Goal: Task Accomplishment & Management: Use online tool/utility

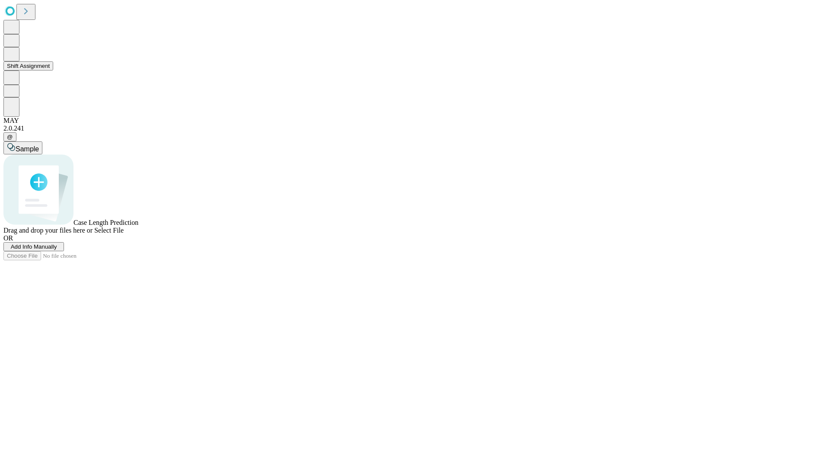
click at [53, 70] on button "Shift Assignment" at bounding box center [28, 65] width 50 height 9
